Goal: Task Accomplishment & Management: Manage account settings

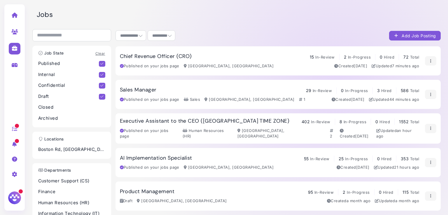
select select "**********"
select select "**"
click at [133, 91] on h3 "Sales Manager" at bounding box center [138, 90] width 37 height 6
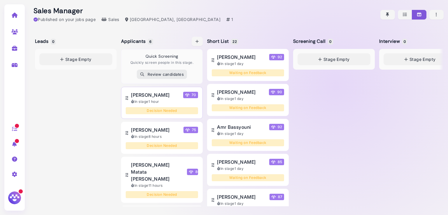
click at [155, 93] on span "Ayush Shyam" at bounding box center [150, 94] width 38 height 7
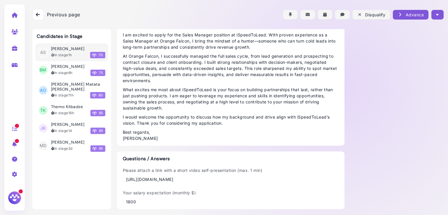
scroll to position [436, 0]
drag, startPoint x: 310, startPoint y: 181, endPoint x: 175, endPoint y: 170, distance: 135.4
click at [186, 174] on div "Please attach a link with a short video self-presentation (max. 1 min) https://…" at bounding box center [231, 174] width 216 height 15
drag, startPoint x: 312, startPoint y: 180, endPoint x: 120, endPoint y: 181, distance: 191.7
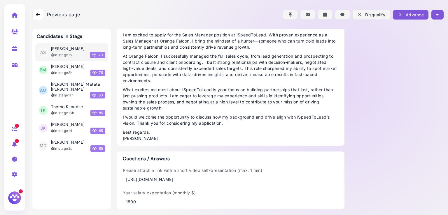
click at [120, 181] on div "Questions / Answers Please attach a link with a short video self-presentation (…" at bounding box center [230, 181] width 227 height 58
copy div "[URL][DOMAIN_NAME]"
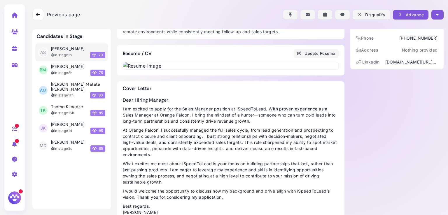
scroll to position [0, 0]
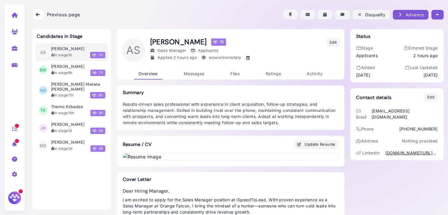
click at [437, 10] on button "button" at bounding box center [437, 15] width 12 height 10
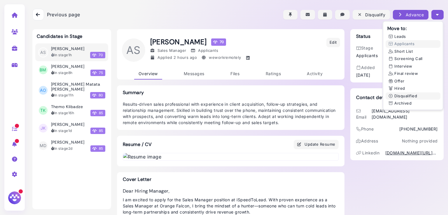
click at [401, 96] on button "Disqualified" at bounding box center [412, 96] width 55 height 8
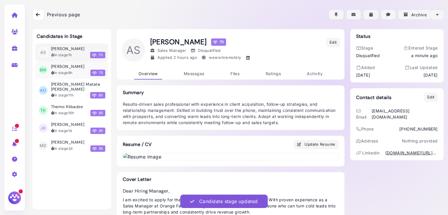
click at [68, 71] on time "8h" at bounding box center [70, 73] width 4 height 4
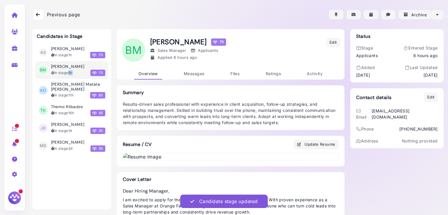
click at [68, 71] on time "8h" at bounding box center [70, 73] width 4 height 4
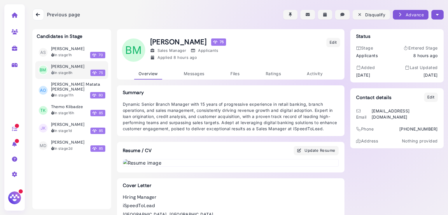
click at [431, 12] on button "button" at bounding box center [437, 15] width 12 height 10
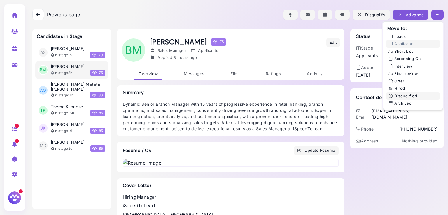
click at [395, 95] on button "Disqualified" at bounding box center [412, 96] width 55 height 8
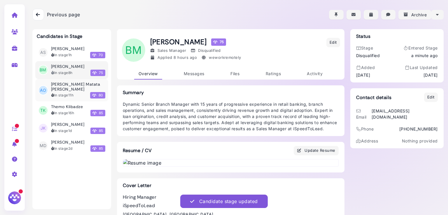
click at [63, 86] on h3 "[PERSON_NAME] Matata [PERSON_NAME]" at bounding box center [78, 87] width 54 height 10
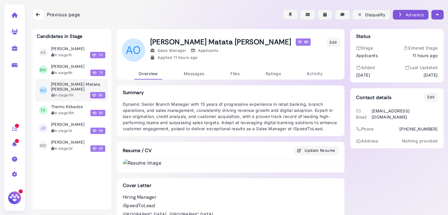
click at [435, 18] on button "button" at bounding box center [437, 15] width 12 height 10
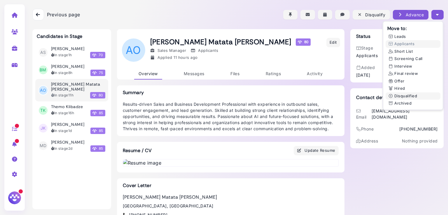
click at [404, 98] on button "Disqualified" at bounding box center [412, 96] width 55 height 8
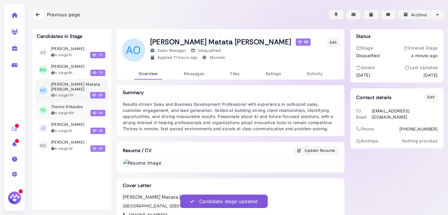
click at [68, 111] on time "16h" at bounding box center [71, 113] width 6 height 4
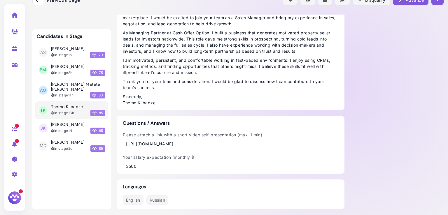
scroll to position [472, 0]
drag, startPoint x: 318, startPoint y: 147, endPoint x: 123, endPoint y: 148, distance: 194.6
click at [123, 148] on div "Please attach a link with a short video self-presentation (max. 1 min) https://…" at bounding box center [231, 151] width 216 height 38
copy div "https://drive.google.com/file/d/1ofR_MHLnGJ-0s3O2tS77HJz7F8RwNJzD/view?usp=shar…"
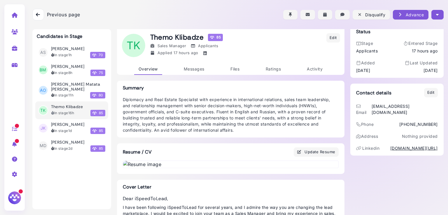
scroll to position [0, 0]
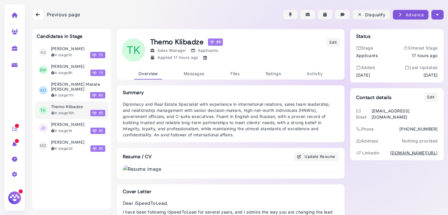
click at [436, 14] on icon "button" at bounding box center [437, 15] width 3 height 6
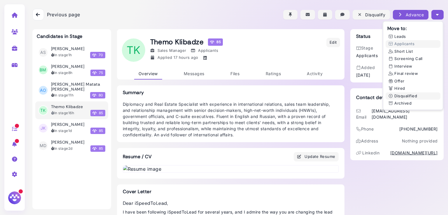
click at [396, 93] on button "Disqualified" at bounding box center [412, 96] width 55 height 8
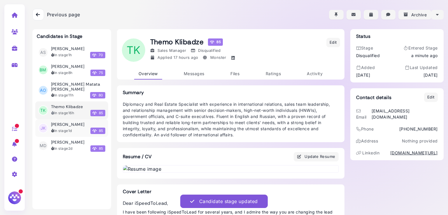
click at [64, 122] on h3 "[PERSON_NAME]" at bounding box center [68, 124] width 34 height 5
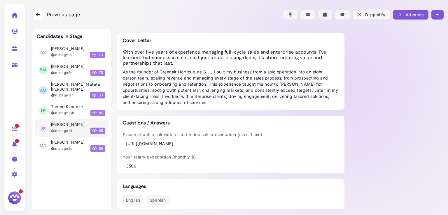
scroll to position [448, 0]
drag, startPoint x: 156, startPoint y: 145, endPoint x: 120, endPoint y: 139, distance: 36.6
click at [120, 139] on div "Questions / Answers Please attach a link with a short video self-presentation (…" at bounding box center [230, 145] width 227 height 58
copy div "https://www.loom.com/share/3382d19d59ba41fba2cbc64e57c9627c?sid=56414d1b-f63f-4…"
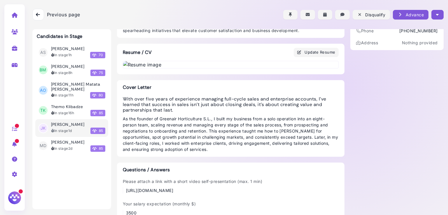
scroll to position [0, 0]
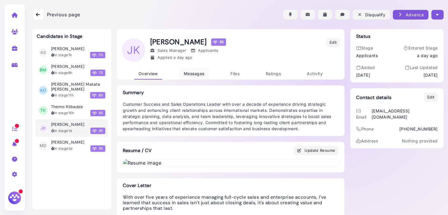
click at [189, 74] on span "Messages" at bounding box center [194, 73] width 21 height 5
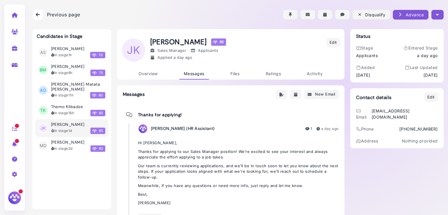
scroll to position [25, 0]
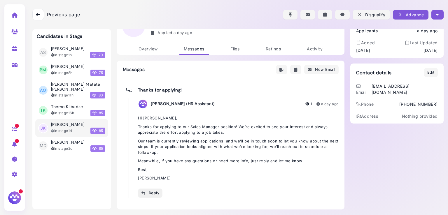
click at [149, 191] on div "Reply" at bounding box center [150, 193] width 18 height 6
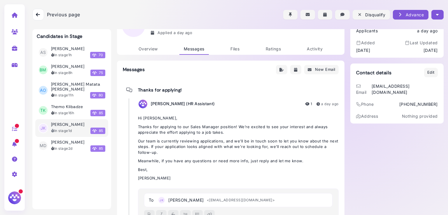
scroll to position [43, 0]
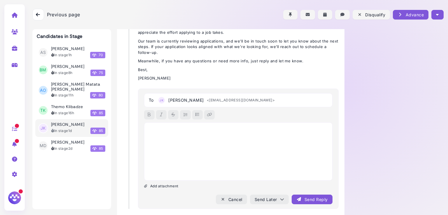
scroll to position [125, 0]
click at [161, 148] on div at bounding box center [238, 151] width 188 height 58
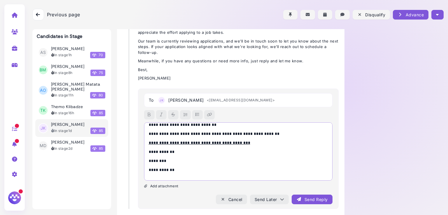
scroll to position [0, 0]
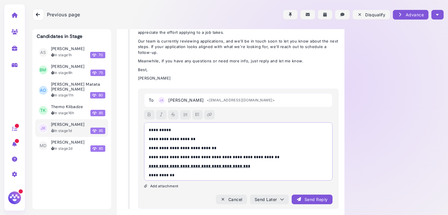
click at [165, 131] on p "**********" at bounding box center [237, 130] width 176 height 6
drag, startPoint x: 165, startPoint y: 131, endPoint x: 151, endPoint y: 130, distance: 14.1
click at [151, 130] on p "****" at bounding box center [237, 130] width 176 height 6
click at [302, 196] on div "Send Reply" at bounding box center [311, 199] width 31 height 6
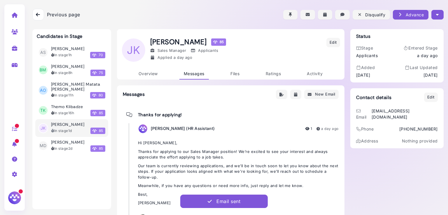
click at [432, 16] on button "button" at bounding box center [437, 15] width 12 height 10
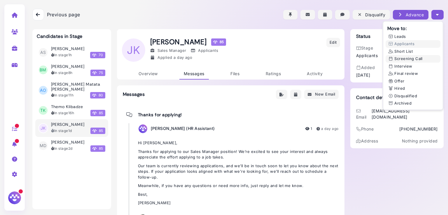
click at [400, 58] on button "Screening Call" at bounding box center [412, 59] width 55 height 8
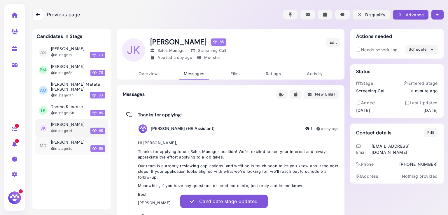
click at [58, 140] on h3 "[PERSON_NAME]" at bounding box center [68, 142] width 34 height 5
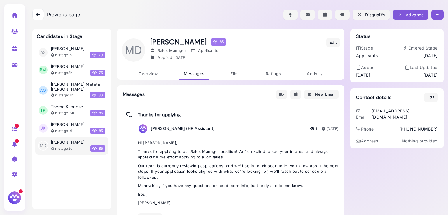
scroll to position [25, 0]
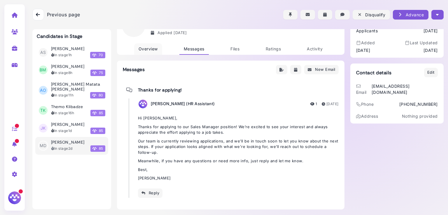
click at [139, 47] on span "Overview" at bounding box center [147, 48] width 19 height 5
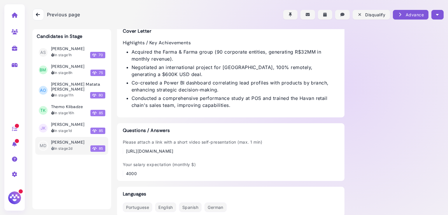
scroll to position [452, 0]
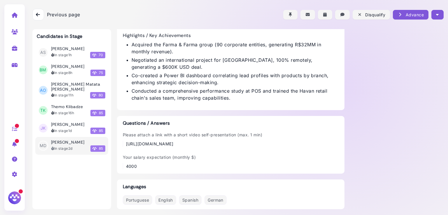
drag, startPoint x: 316, startPoint y: 145, endPoint x: 120, endPoint y: 147, distance: 196.4
click at [123, 147] on div "Please attach a link with a short video self-presentation (max. 1 min) https://…" at bounding box center [231, 151] width 216 height 38
copy div "https://drive.google.com/file/d/10TXlE3HtWbnALjIT2weR0r-SNEMTCaCf/view?usp=shar…"
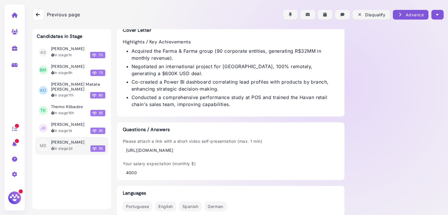
scroll to position [0, 0]
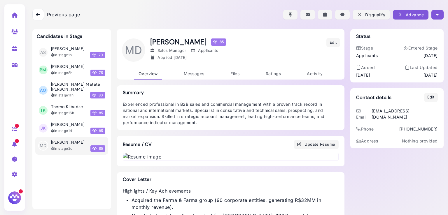
click at [435, 18] on button "button" at bounding box center [437, 15] width 12 height 10
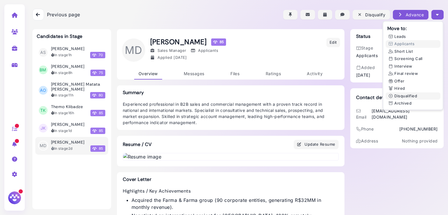
click at [398, 96] on button "Disqualified" at bounding box center [412, 96] width 55 height 8
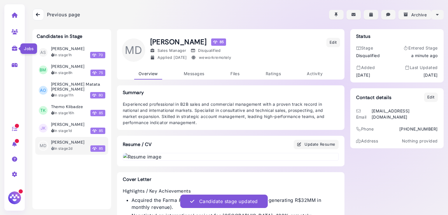
click at [12, 50] on icon at bounding box center [14, 48] width 7 height 5
select select "**********"
select select "**"
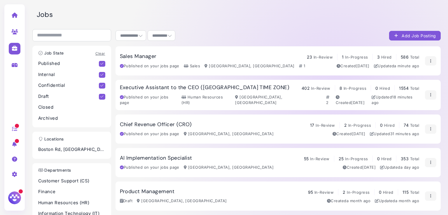
click at [181, 123] on h3 "Chief Revenue Officer (CRO)" at bounding box center [156, 124] width 72 height 6
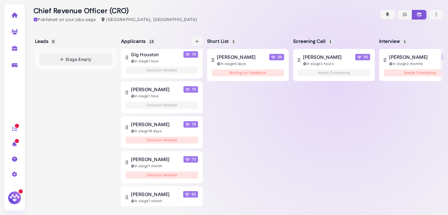
scroll to position [180, 0]
click at [148, 121] on span "Dara Behjat" at bounding box center [150, 124] width 38 height 7
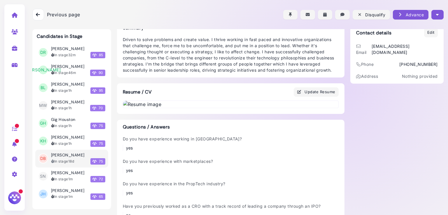
scroll to position [65, 0]
click at [210, 108] on img at bounding box center [230, 104] width 215 height 7
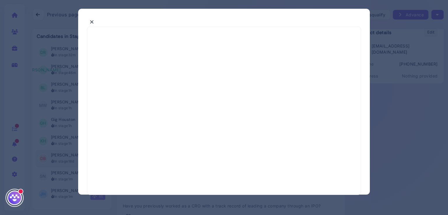
select select "*"
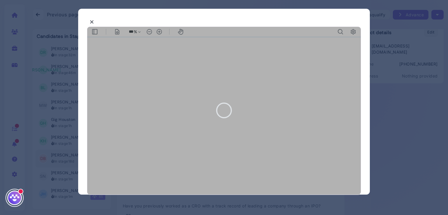
type input "***"
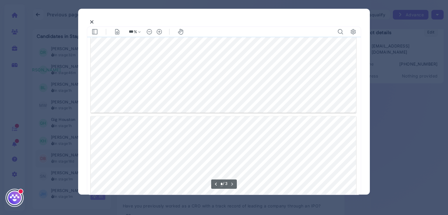
type input "*"
click at [93, 20] on icon at bounding box center [92, 22] width 4 height 6
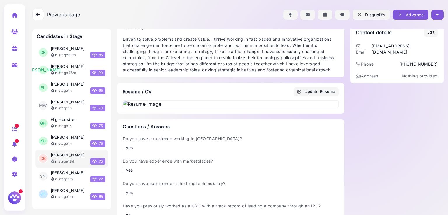
scroll to position [0, 0]
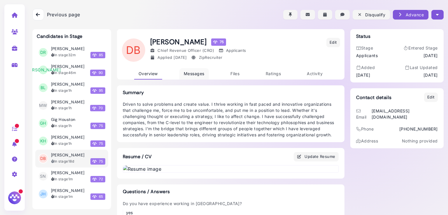
click at [197, 73] on span "Messages" at bounding box center [194, 73] width 21 height 5
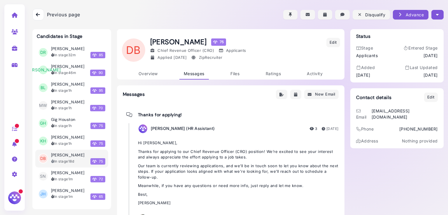
click at [176, 162] on div "Hi Dara, Thanks for applying to our Chief Revenue Officer (CRO) position! We’re…" at bounding box center [238, 173] width 200 height 66
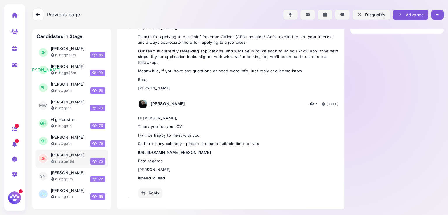
scroll to position [54, 0]
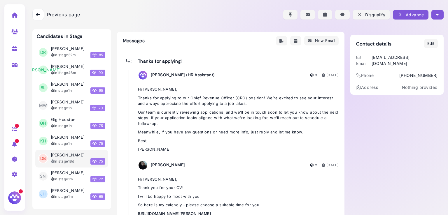
click at [437, 18] on button "button" at bounding box center [437, 15] width 12 height 10
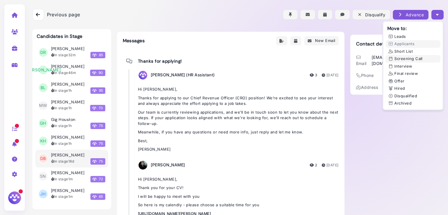
click at [403, 57] on button "Screening Call" at bounding box center [412, 59] width 55 height 8
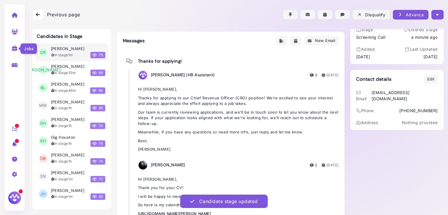
click at [11, 50] on icon at bounding box center [14, 48] width 7 height 5
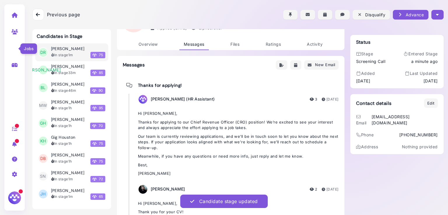
select select "**********"
select select "**"
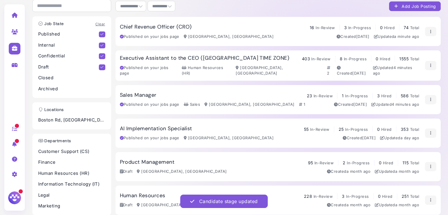
scroll to position [54, 0]
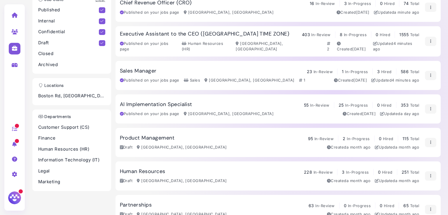
click at [182, 4] on h3 "Chief Revenue Officer (CRO)" at bounding box center [156, 3] width 72 height 6
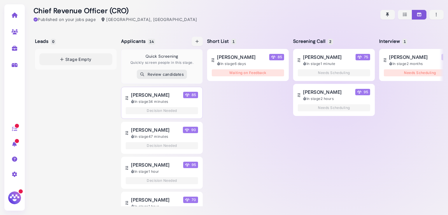
click at [138, 94] on span "Daniel Rock" at bounding box center [150, 94] width 38 height 7
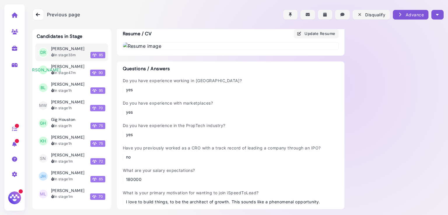
click at [172, 93] on div "Do you have experience working in SaaS? yes" at bounding box center [182, 84] width 119 height 15
click at [179, 50] on img at bounding box center [230, 46] width 215 height 7
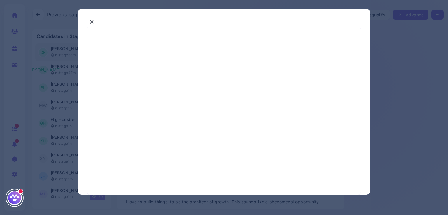
select select "*"
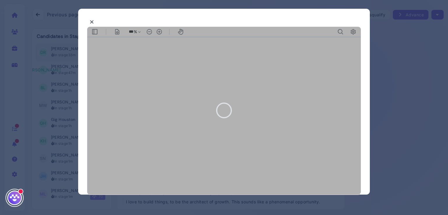
type input "***"
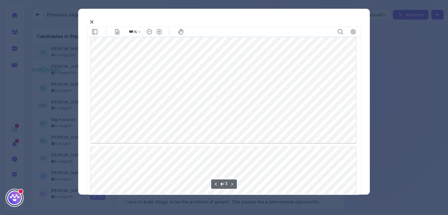
scroll to position [621, 0]
type input "*"
click at [374, 73] on div at bounding box center [224, 107] width 448 height 215
click at [90, 21] on icon at bounding box center [92, 22] width 4 height 6
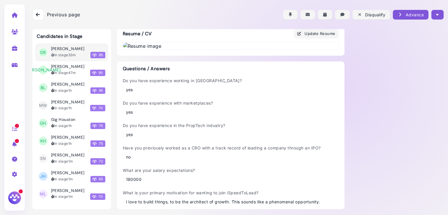
click at [435, 18] on button "button" at bounding box center [437, 15] width 12 height 10
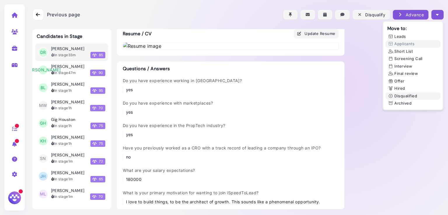
click at [403, 98] on button "Disqualified" at bounding box center [412, 96] width 55 height 8
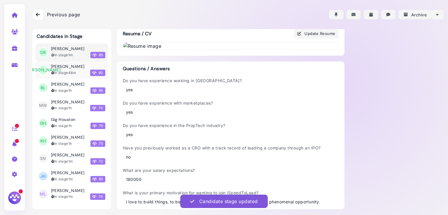
click at [61, 72] on div "In stage 48m" at bounding box center [63, 72] width 25 height 5
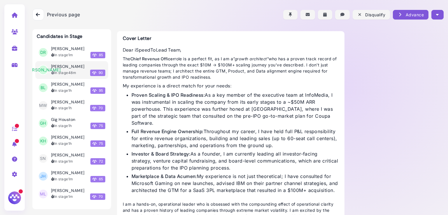
scroll to position [154, 0]
click at [176, 19] on img at bounding box center [230, 15] width 215 height 7
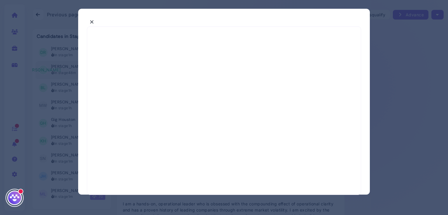
select select "*"
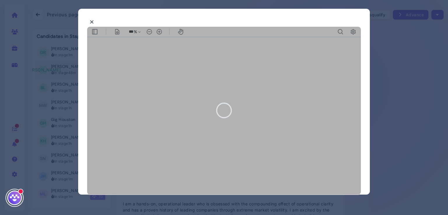
type input "***"
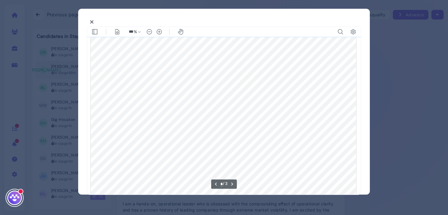
scroll to position [127, 0]
type input "*"
click at [94, 21] on button at bounding box center [92, 21] width 10 height 9
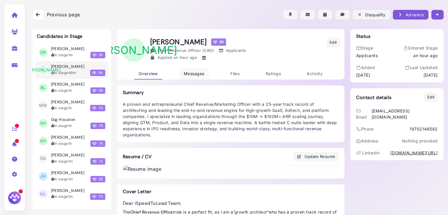
click at [192, 75] on span "Messages" at bounding box center [194, 73] width 21 height 5
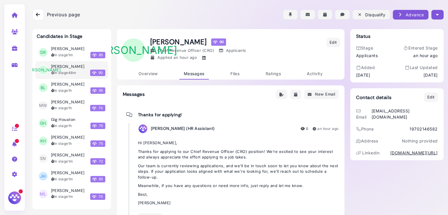
scroll to position [25, 0]
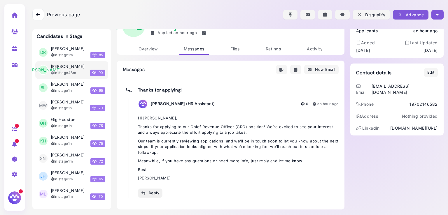
click at [147, 193] on div "Reply" at bounding box center [150, 193] width 18 height 6
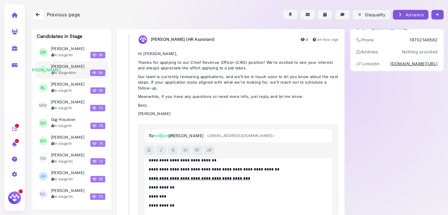
scroll to position [0, 0]
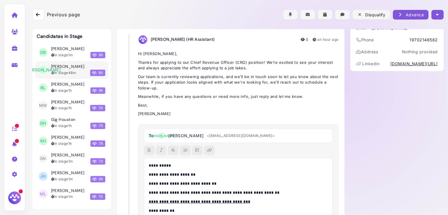
click at [165, 165] on p "**********" at bounding box center [237, 166] width 176 height 6
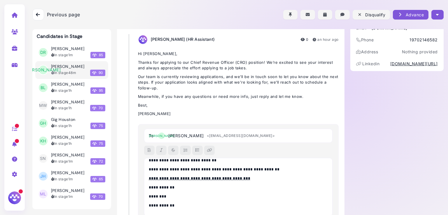
scroll to position [135, 0]
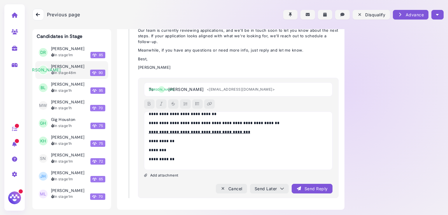
click at [306, 190] on div "Send Reply" at bounding box center [311, 189] width 31 height 6
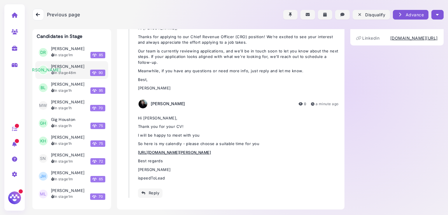
click at [436, 15] on icon "button" at bounding box center [437, 15] width 3 height 6
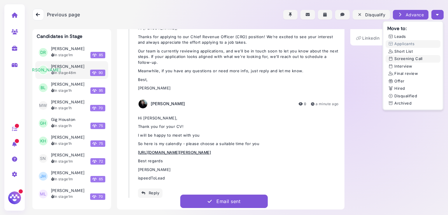
click at [402, 60] on button "Screening Call" at bounding box center [412, 59] width 55 height 8
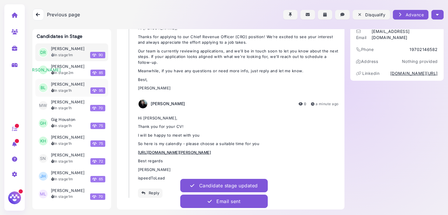
click at [57, 86] on h3 "Brian LaValle" at bounding box center [68, 84] width 34 height 5
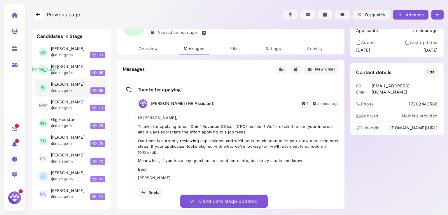
scroll to position [25, 0]
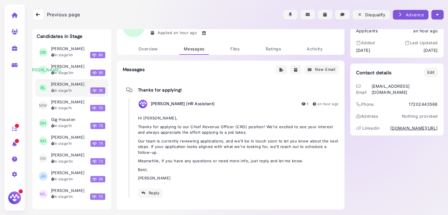
click at [394, 160] on div "Status Stage Applicants Entered Stage an hour ago Added Aug 19, 2025 Last Updat…" at bounding box center [396, 106] width 93 height 205
click at [145, 48] on span "Overview" at bounding box center [147, 48] width 19 height 5
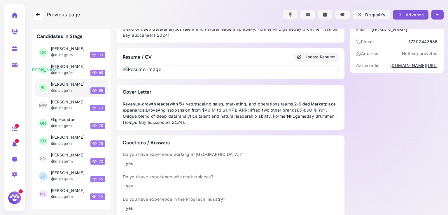
scroll to position [89, 0]
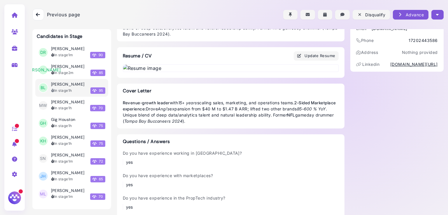
drag, startPoint x: 184, startPoint y: 135, endPoint x: 164, endPoint y: 153, distance: 27.2
click at [164, 72] on img at bounding box center [230, 68] width 215 height 7
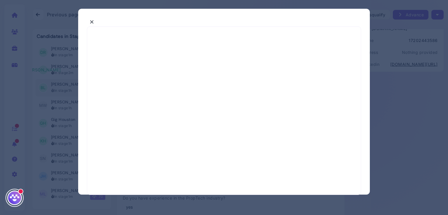
select select "*"
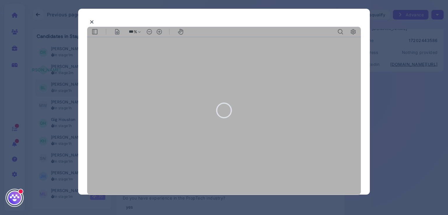
type input "***"
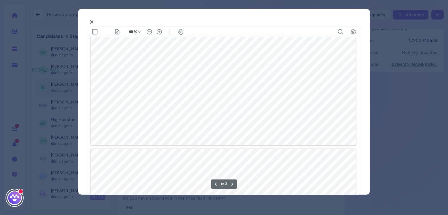
scroll to position [584, 0]
type input "*"
click at [90, 22] on icon at bounding box center [92, 22] width 4 height 6
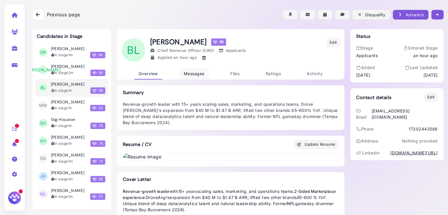
click at [190, 73] on span "Messages" at bounding box center [194, 73] width 21 height 5
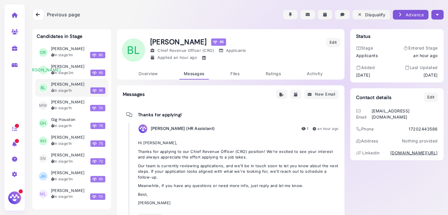
scroll to position [25, 0]
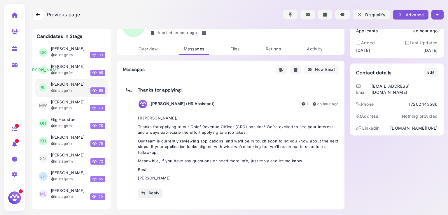
click at [150, 195] on div "Reply" at bounding box center [150, 193] width 18 height 6
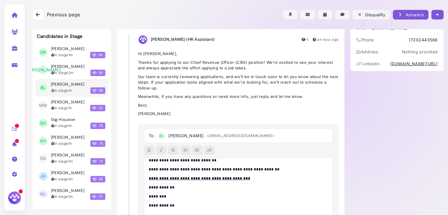
scroll to position [0, 0]
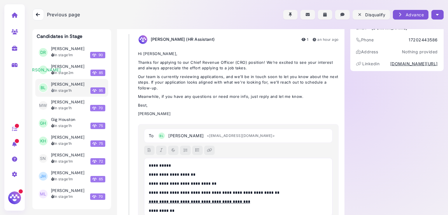
click at [163, 165] on p "**********" at bounding box center [237, 166] width 176 height 6
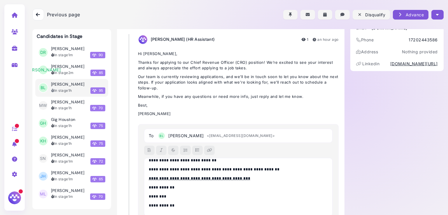
scroll to position [135, 0]
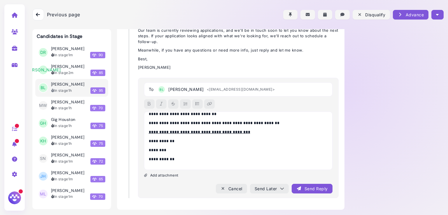
click at [298, 188] on icon "submit" at bounding box center [298, 189] width 5 height 6
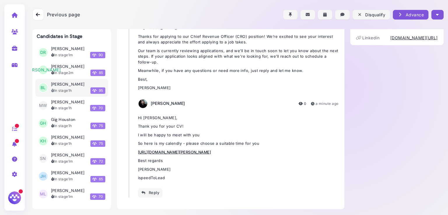
scroll to position [115, 0]
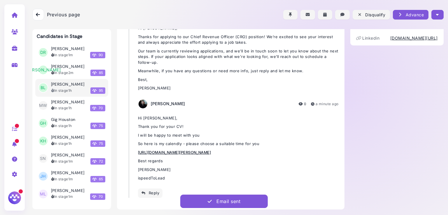
click at [438, 14] on button "button" at bounding box center [437, 15] width 12 height 10
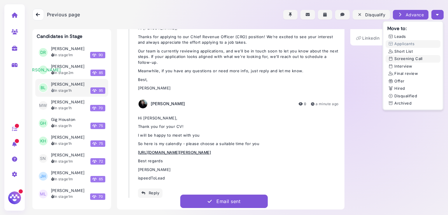
click at [408, 58] on button "Screening Call" at bounding box center [412, 59] width 55 height 8
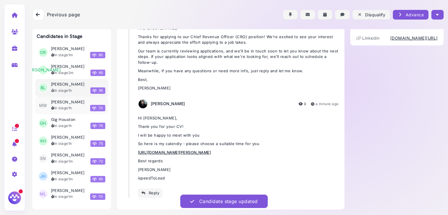
click at [58, 107] on div "In stage 1h" at bounding box center [61, 107] width 21 height 5
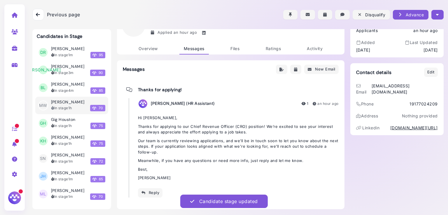
scroll to position [25, 0]
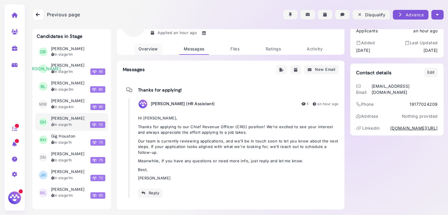
click at [151, 50] on span "Overview" at bounding box center [147, 48] width 19 height 5
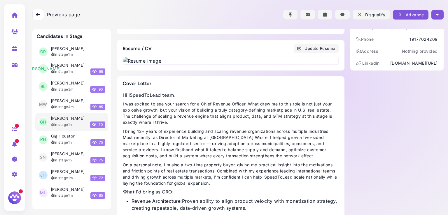
scroll to position [121, 0]
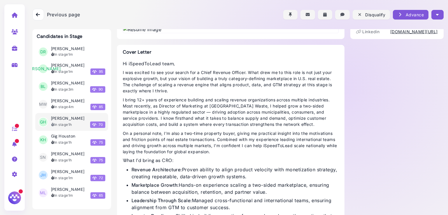
click at [190, 33] on img at bounding box center [230, 29] width 215 height 7
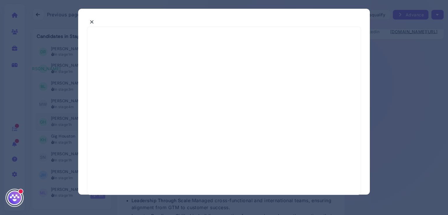
select select "*"
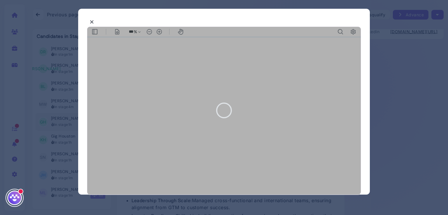
type input "***"
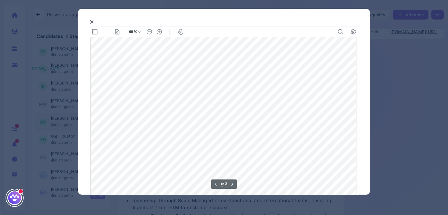
scroll to position [167, 0]
type input "*"
click at [390, 48] on div at bounding box center [224, 107] width 448 height 215
click at [93, 21] on icon at bounding box center [92, 22] width 4 height 6
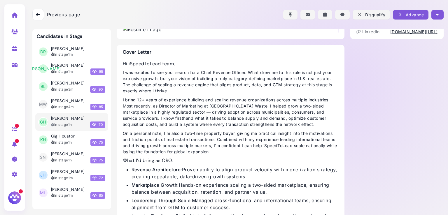
click at [436, 12] on icon "button" at bounding box center [437, 15] width 3 height 6
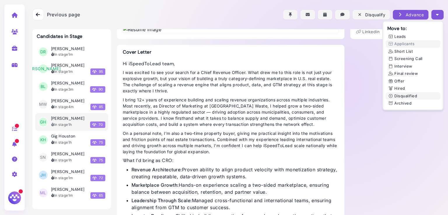
click at [402, 96] on button "Disqualified" at bounding box center [412, 96] width 55 height 8
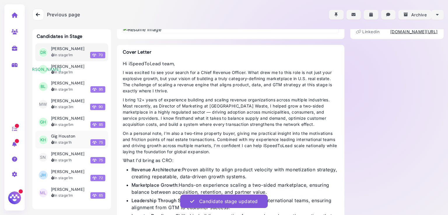
click at [57, 139] on div "In stage 1h 75" at bounding box center [78, 142] width 54 height 6
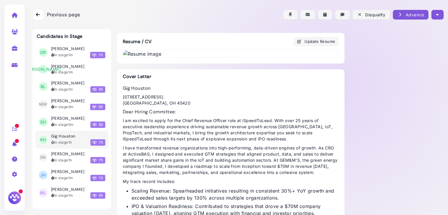
click at [178, 57] on img at bounding box center [230, 53] width 215 height 7
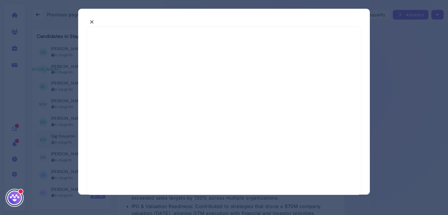
select select "*"
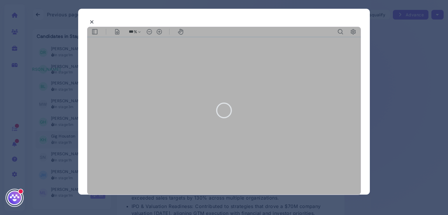
type input "***"
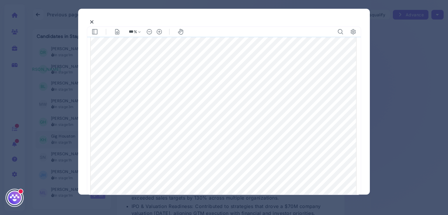
scroll to position [544, 0]
type input "*"
click at [93, 24] on icon at bounding box center [92, 22] width 4 height 6
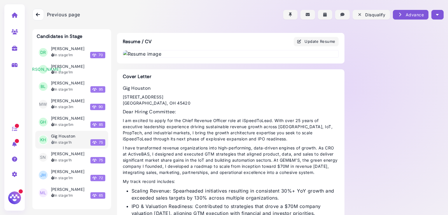
scroll to position [0, 0]
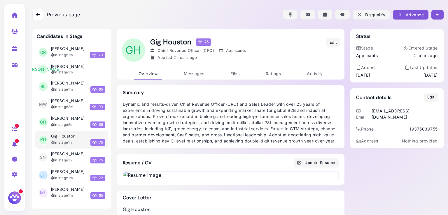
click at [433, 15] on button "button" at bounding box center [437, 15] width 12 height 10
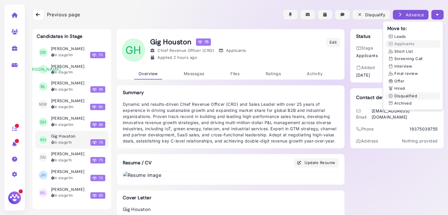
click at [406, 95] on button "Disqualified" at bounding box center [412, 96] width 55 height 8
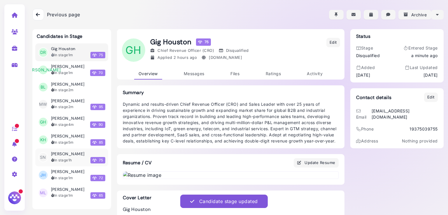
click at [67, 155] on h3 "Ken Hutchins" at bounding box center [68, 154] width 34 height 5
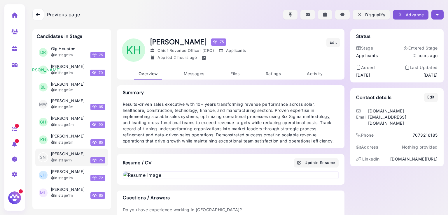
click at [207, 179] on img at bounding box center [230, 175] width 215 height 7
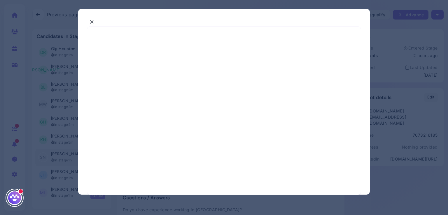
select select "*"
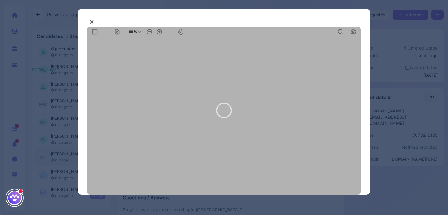
type input "***"
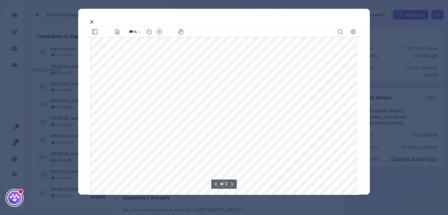
scroll to position [536, 0]
type input "*"
click at [91, 21] on icon at bounding box center [92, 22] width 4 height 6
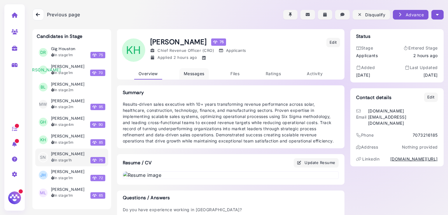
click at [190, 74] on span "Messages" at bounding box center [194, 73] width 21 height 5
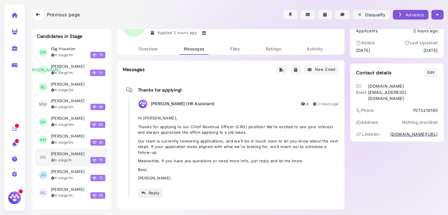
click at [150, 192] on div "Reply" at bounding box center [150, 193] width 18 height 6
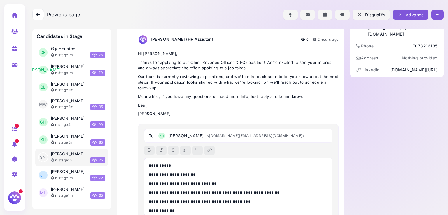
click at [165, 165] on p "**********" at bounding box center [237, 166] width 176 height 6
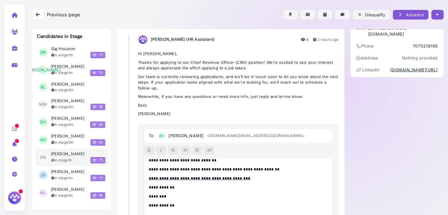
scroll to position [135, 0]
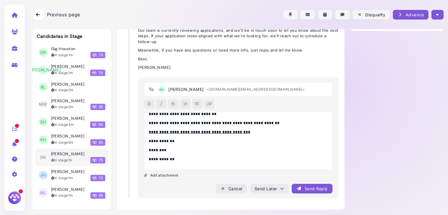
click at [306, 190] on div "Send Reply" at bounding box center [311, 189] width 31 height 6
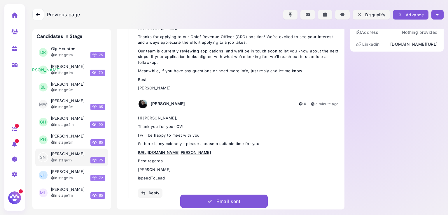
click at [433, 12] on button "button" at bounding box center [437, 15] width 12 height 10
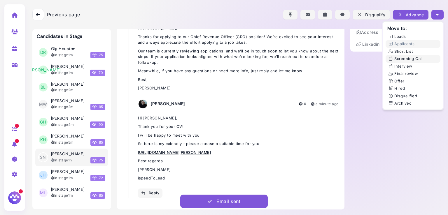
click at [404, 60] on button "Screening Call" at bounding box center [412, 59] width 55 height 8
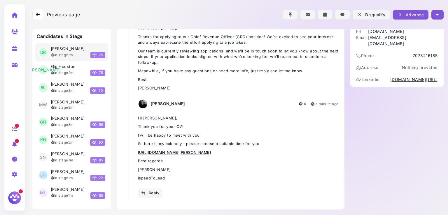
click at [14, 45] on link at bounding box center [15, 47] width 18 height 15
select select "**********"
select select "**"
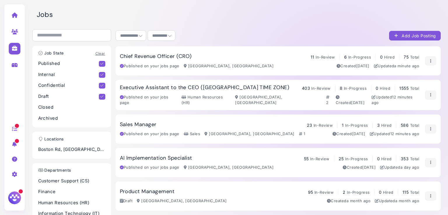
click at [145, 61] on div "Chief Revenue Officer (CRO) 11 In-Review 6 In-Progress 0 Hired 75 Total Publish…" at bounding box center [269, 61] width 299 height 16
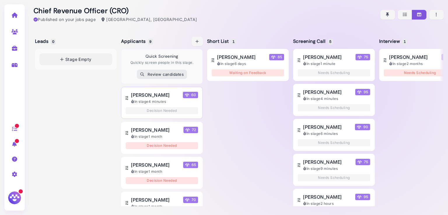
click at [151, 104] on button "Joseph Surface 60 In stage 4 minutes Decision Needed" at bounding box center [162, 103] width 82 height 32
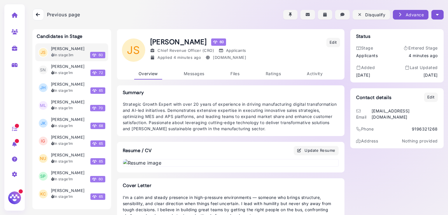
scroll to position [64, 0]
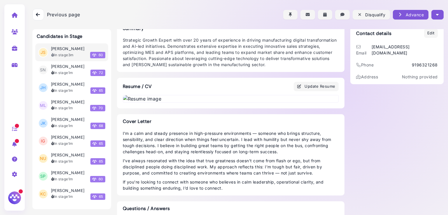
click at [188, 102] on img at bounding box center [230, 98] width 215 height 7
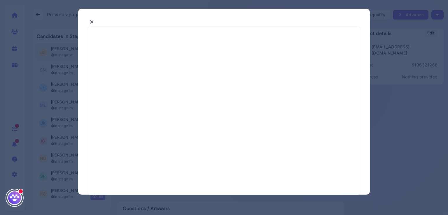
select select "*"
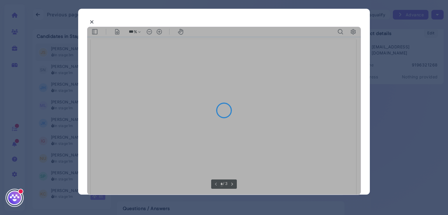
type input "***"
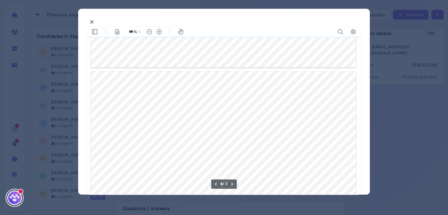
scroll to position [314, 0]
type input "*"
click at [92, 21] on icon at bounding box center [92, 22] width 4 height 6
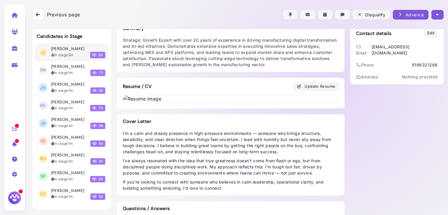
click at [437, 12] on button "button" at bounding box center [437, 15] width 12 height 10
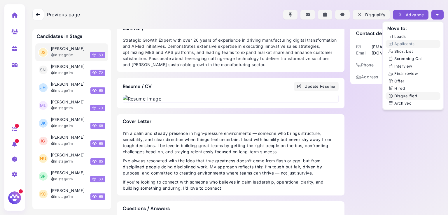
click at [400, 98] on button "Disqualified" at bounding box center [412, 96] width 55 height 8
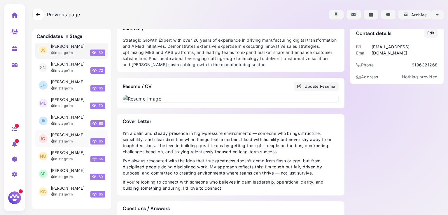
scroll to position [0, 0]
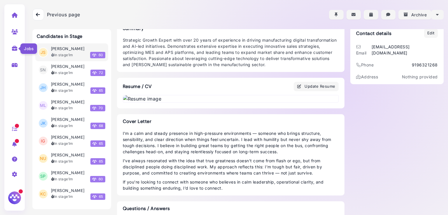
click at [12, 47] on icon at bounding box center [14, 48] width 7 height 5
select select "**********"
select select "**"
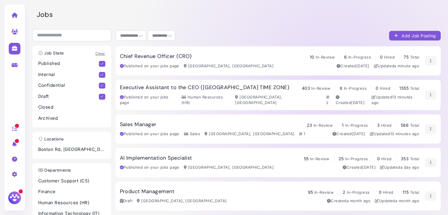
click at [178, 55] on h3 "Chief Revenue Officer (CRO)" at bounding box center [156, 56] width 72 height 6
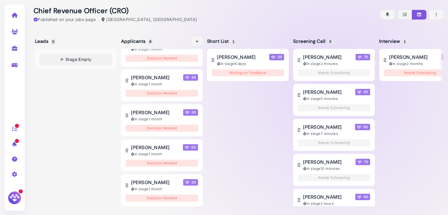
scroll to position [0, 3]
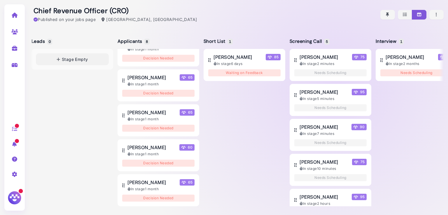
click at [11, 198] on img at bounding box center [14, 197] width 15 height 15
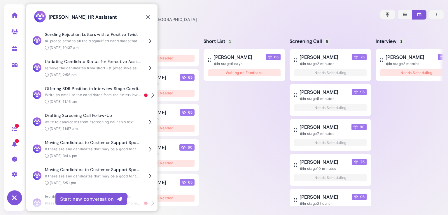
scroll to position [27, 0]
click at [11, 193] on icon at bounding box center [14, 197] width 15 height 15
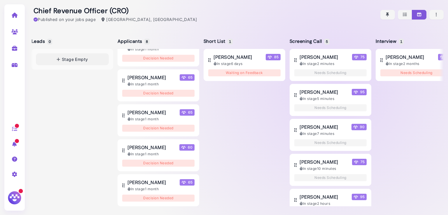
click at [12, 193] on img at bounding box center [14, 197] width 15 height 15
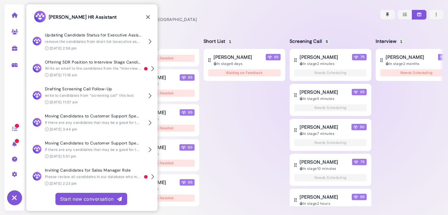
click at [73, 197] on div "Start new conversation" at bounding box center [91, 198] width 62 height 7
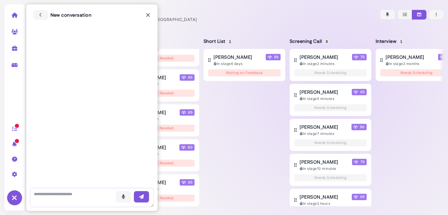
click at [80, 198] on textarea at bounding box center [92, 197] width 124 height 19
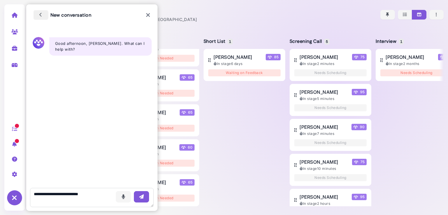
type textarea "**********"
click at [40, 15] on icon "button" at bounding box center [40, 15] width 5 height 6
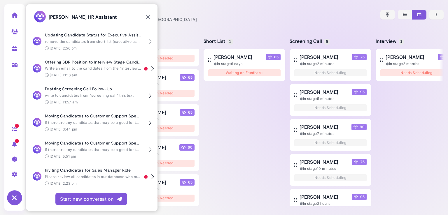
click at [150, 14] on icon at bounding box center [148, 17] width 4 height 6
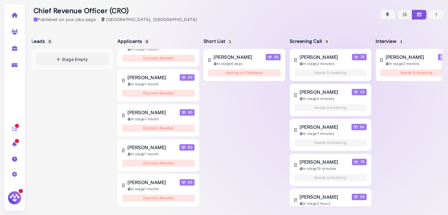
click at [11, 194] on img at bounding box center [14, 197] width 15 height 15
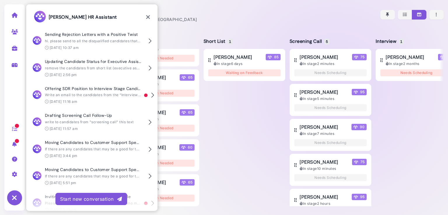
scroll to position [27, 0]
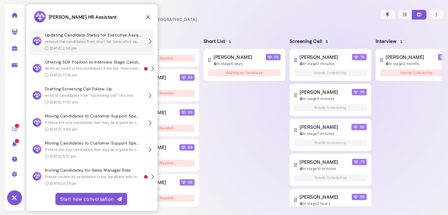
click at [71, 38] on div "Updating Candidate Status for Executive Assistant Role remove the candidates fr…" at bounding box center [95, 42] width 100 height 18
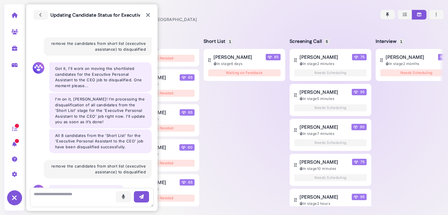
scroll to position [1299, 0]
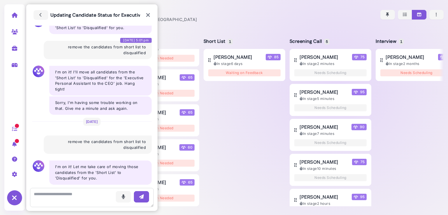
drag, startPoint x: 63, startPoint y: 48, endPoint x: 142, endPoint y: 54, distance: 79.4
click at [142, 54] on div "Voice - May 13 @ 5:01 pm remove the candidates from short list to disqualified" at bounding box center [98, 50] width 108 height 18
drag, startPoint x: 142, startPoint y: 54, endPoint x: 73, endPoint y: 49, distance: 68.9
click at [73, 49] on div "Voice - May 13 @ 5:01 pm remove the candidates from short list to disqualified" at bounding box center [98, 50] width 108 height 18
drag, startPoint x: 66, startPoint y: 46, endPoint x: 102, endPoint y: 48, distance: 36.2
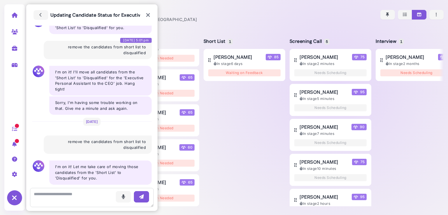
click at [102, 48] on div "Voice - May 13 @ 5:01 pm remove the candidates from short list to disqualified" at bounding box center [98, 50] width 108 height 18
click at [72, 198] on textarea at bounding box center [92, 197] width 124 height 19
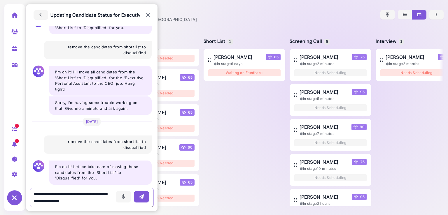
scroll to position [3, 0]
type textarea "**********"
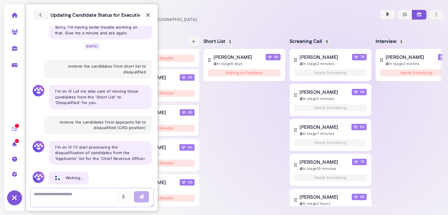
scroll to position [1381, 0]
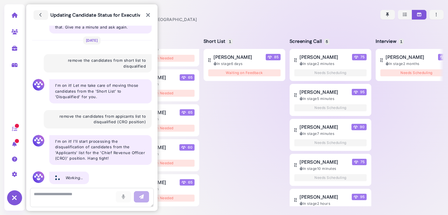
click at [147, 13] on icon at bounding box center [148, 15] width 4 height 6
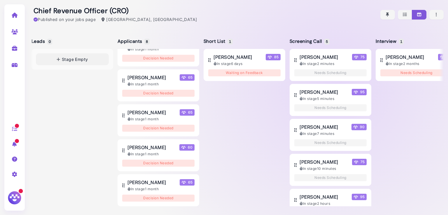
click at [13, 29] on icon at bounding box center [14, 31] width 7 height 5
select select "**********"
select select "**"
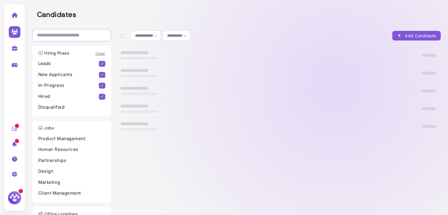
click at [88, 36] on input "search" at bounding box center [71, 35] width 79 height 12
paste input "**********"
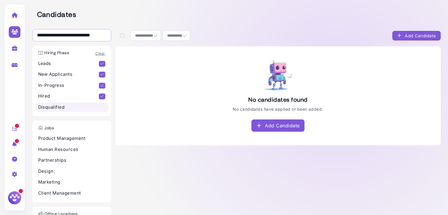
type input "**********"
click at [97, 108] on p "Disqualified" at bounding box center [71, 107] width 67 height 7
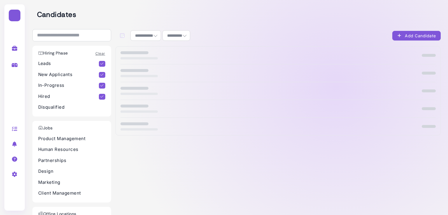
select select "**********"
select select "**"
click at [96, 104] on p "Disqualified" at bounding box center [71, 107] width 67 height 7
select select "**********"
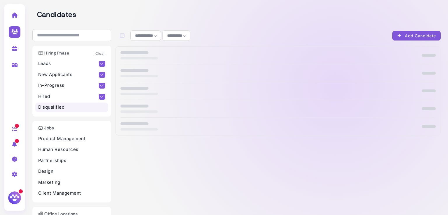
click at [99, 105] on p "Disqualified" at bounding box center [71, 107] width 67 height 7
paste input "**********"
click at [56, 34] on input "search" at bounding box center [71, 35] width 79 height 12
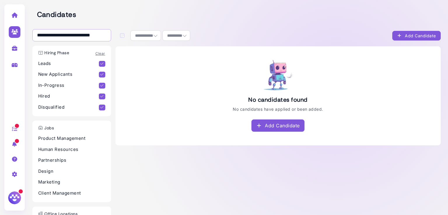
type input "**********"
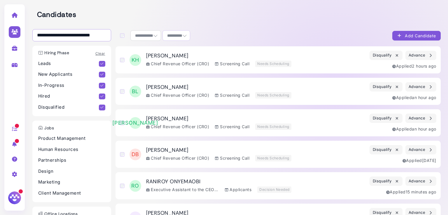
scroll to position [0, 0]
click at [102, 34] on input "**********" at bounding box center [71, 35] width 79 height 12
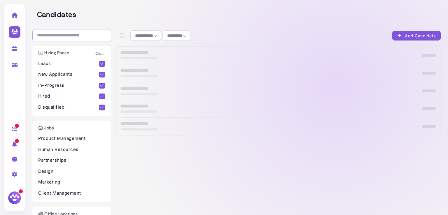
click at [64, 38] on input "search" at bounding box center [71, 35] width 79 height 12
paste input "**********"
type input "**********"
select select "**********"
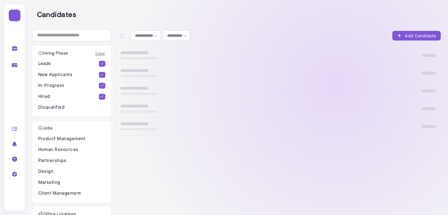
select select "**"
select select "**********"
click at [79, 36] on input "search" at bounding box center [71, 35] width 79 height 12
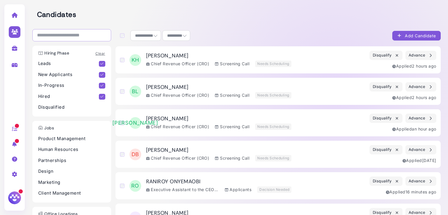
paste input "**********"
click at [88, 31] on input "search" at bounding box center [71, 35] width 79 height 12
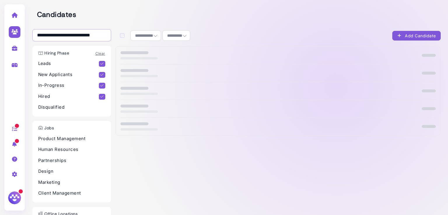
scroll to position [0, 15]
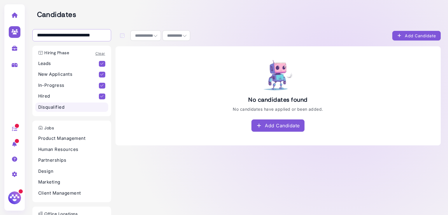
type input "**********"
click at [95, 104] on p "Disqualified" at bounding box center [71, 107] width 67 height 7
click at [370, 160] on div "No candidates found No candidates have applied or been added. Add Candidate" at bounding box center [277, 174] width 325 height 257
click at [101, 35] on input "**********" at bounding box center [71, 35] width 79 height 12
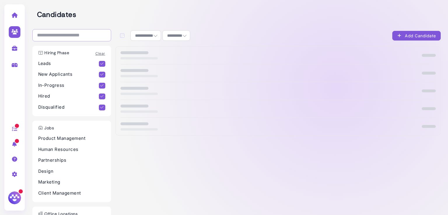
paste input "**********"
type input "**********"
click at [15, 48] on icon at bounding box center [14, 48] width 7 height 5
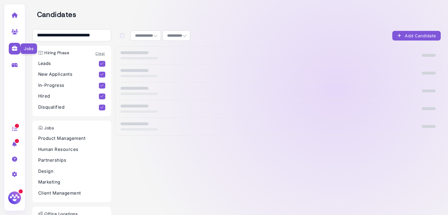
select select "**********"
select select "**"
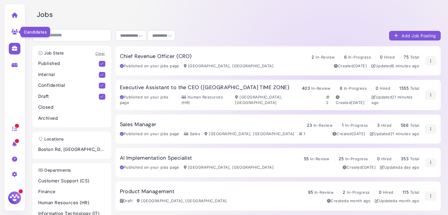
click at [16, 31] on icon at bounding box center [14, 31] width 7 height 5
select select "**********"
select select "**"
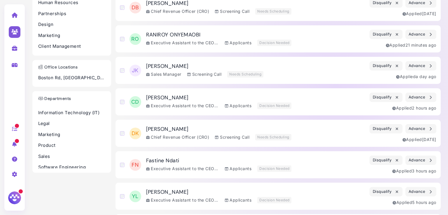
scroll to position [29, 0]
click at [15, 200] on img at bounding box center [14, 197] width 15 height 15
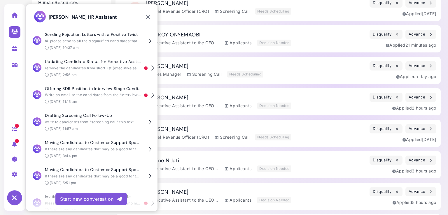
scroll to position [27, 0]
click at [15, 170] on div at bounding box center [15, 173] width 18 height 15
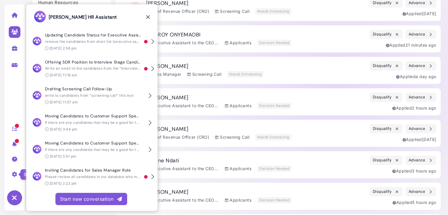
click at [15, 172] on icon at bounding box center [14, 174] width 7 height 5
click at [12, 175] on icon at bounding box center [14, 174] width 7 height 5
click at [150, 19] on div "Megan HR Assistant" at bounding box center [91, 16] width 131 height 25
click at [148, 17] on icon at bounding box center [148, 17] width 4 height 6
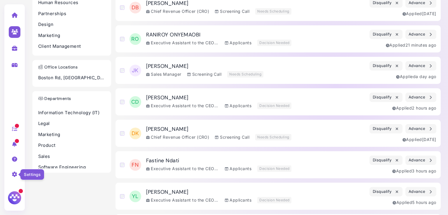
click at [14, 177] on icon at bounding box center [14, 174] width 7 height 5
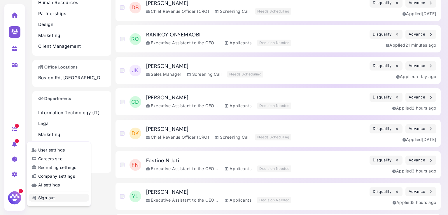
click at [48, 200] on link "Sign out" at bounding box center [59, 198] width 61 height 8
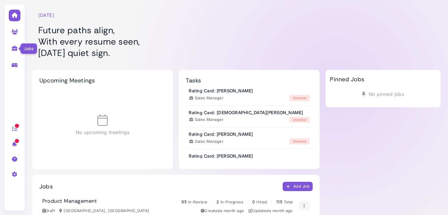
click at [14, 51] on icon at bounding box center [14, 48] width 7 height 5
select select "**********"
select select "**"
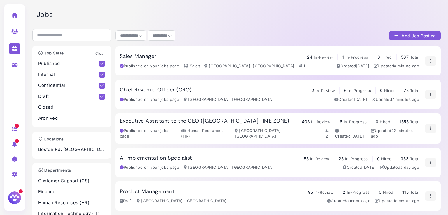
click at [139, 58] on h3 "Sales Manager" at bounding box center [138, 56] width 37 height 6
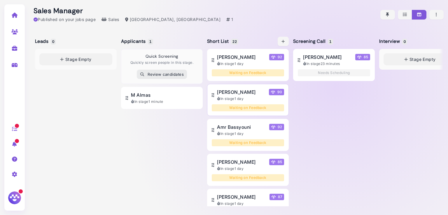
click at [242, 94] on span "[PERSON_NAME]" at bounding box center [236, 92] width 38 height 7
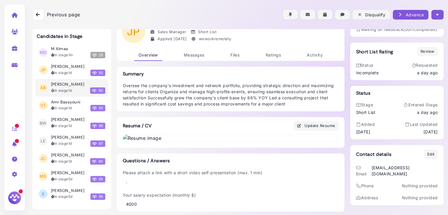
scroll to position [18, 0]
click at [229, 142] on img at bounding box center [230, 138] width 215 height 7
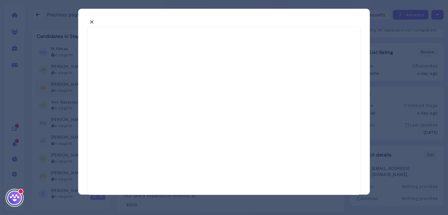
select select "*"
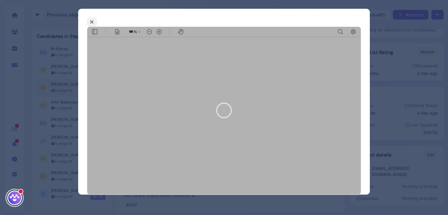
type input "***"
click at [93, 21] on icon at bounding box center [92, 22] width 4 height 6
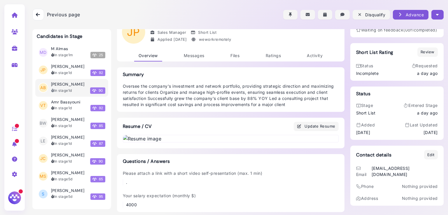
click at [436, 14] on icon "button" at bounding box center [437, 15] width 3 height 6
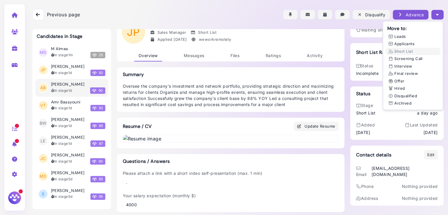
click at [242, 14] on div at bounding box center [237, 14] width 411 height 29
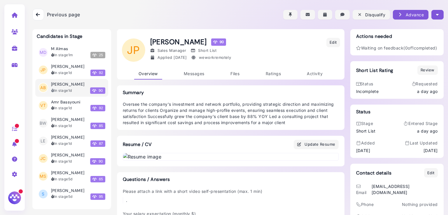
scroll to position [86, 0]
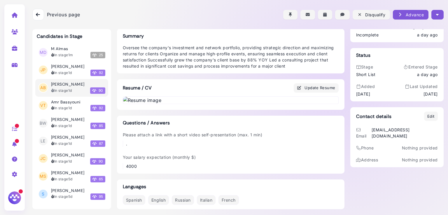
click at [226, 104] on img at bounding box center [230, 100] width 215 height 7
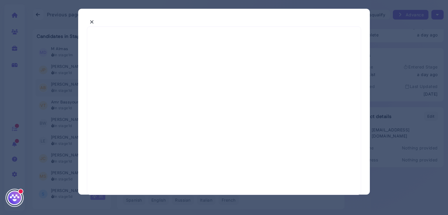
select select "*"
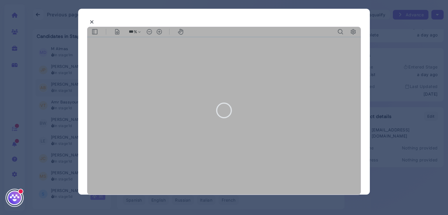
scroll to position [0, 0]
type input "***"
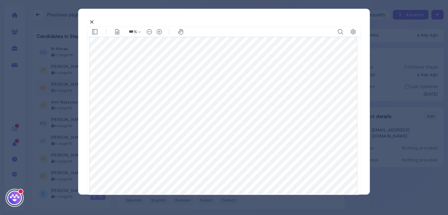
scroll to position [101, 0]
click at [123, 96] on link at bounding box center [231, 100] width 216 height 8
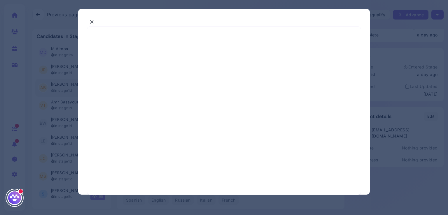
select select "*"
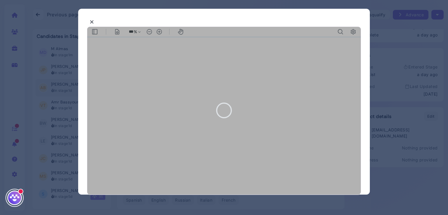
scroll to position [0, 0]
type input "***"
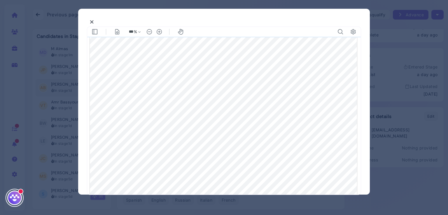
scroll to position [106, 0]
